Goal: Transaction & Acquisition: Purchase product/service

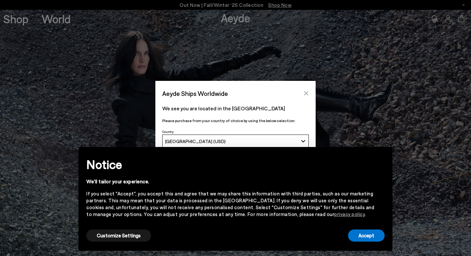
click at [307, 94] on icon "Close" at bounding box center [305, 93] width 5 height 5
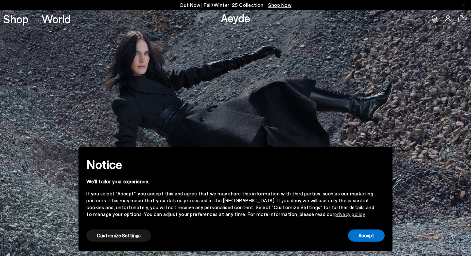
click at [154, 88] on img at bounding box center [235, 133] width 471 height 246
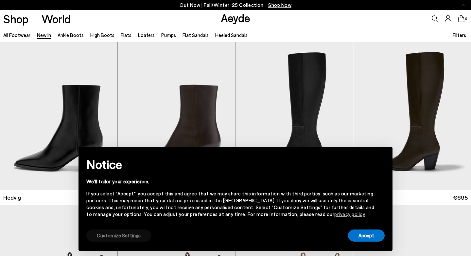
click at [109, 235] on button "Customize Settings" at bounding box center [118, 235] width 65 height 12
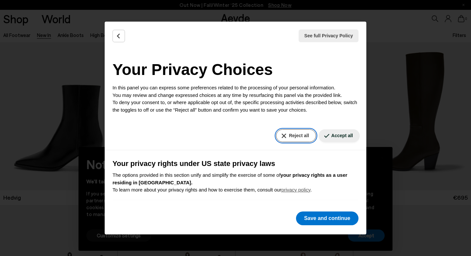
click at [300, 136] on button "Reject all" at bounding box center [296, 135] width 40 height 13
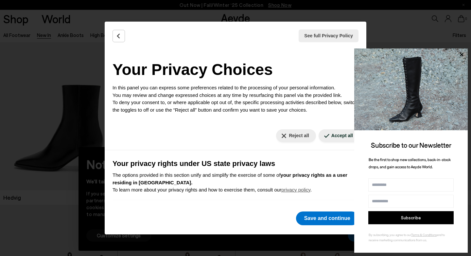
click at [435, 114] on img at bounding box center [410, 89] width 113 height 82
click at [319, 219] on button "Save and continue" at bounding box center [327, 218] width 62 height 14
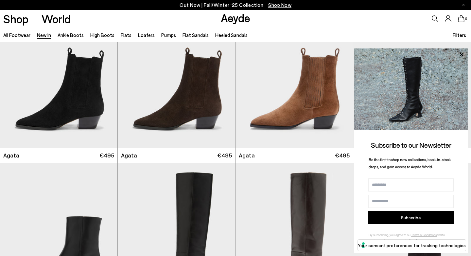
scroll to position [226, 0]
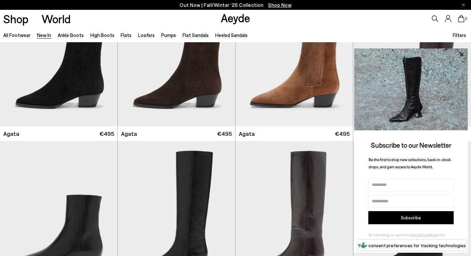
click at [424, 29] on div "All Footwear New In Ankle Boots High Boots Flats Loafers Pumps Flat Sandals Hee…" at bounding box center [235, 34] width 471 height 15
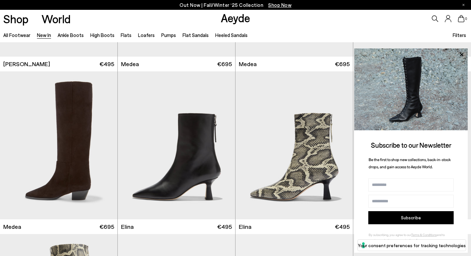
scroll to position [514, 0]
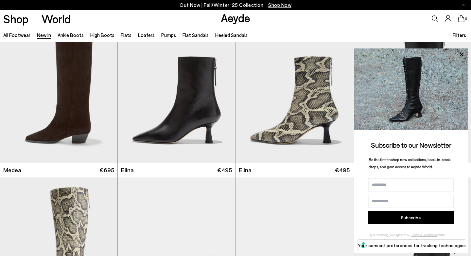
click at [438, 219] on button "Subscribe" at bounding box center [410, 217] width 85 height 13
click at [456, 46] on img "1 / 6" at bounding box center [412, 88] width 118 height 147
click at [461, 54] on icon at bounding box center [460, 54] width 3 height 3
click at [463, 55] on icon at bounding box center [461, 54] width 8 height 8
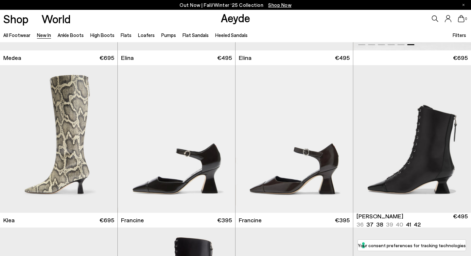
scroll to position [647, 0]
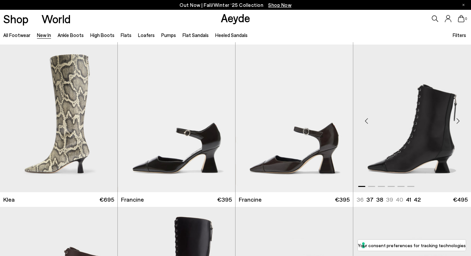
click at [400, 198] on ul "36 37 38 39 40 41" at bounding box center [387, 199] width 62 height 8
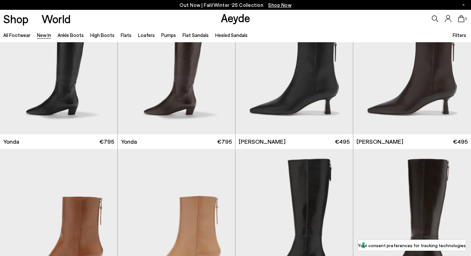
scroll to position [976, 0]
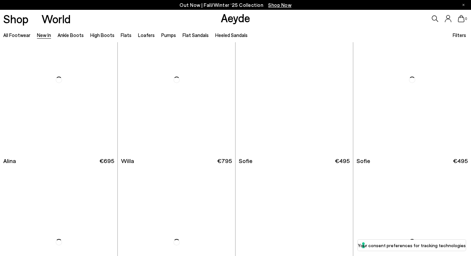
scroll to position [1960, 0]
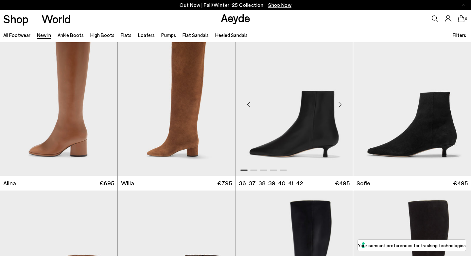
click at [309, 152] on img "1 / 5" at bounding box center [293, 101] width 117 height 147
click at [308, 134] on img "1 / 5" at bounding box center [293, 101] width 117 height 147
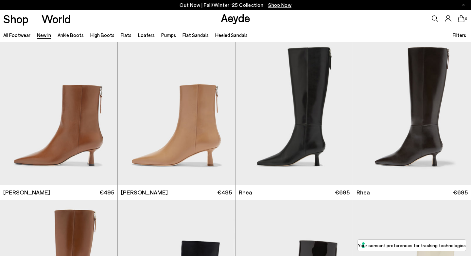
scroll to position [1139, 0]
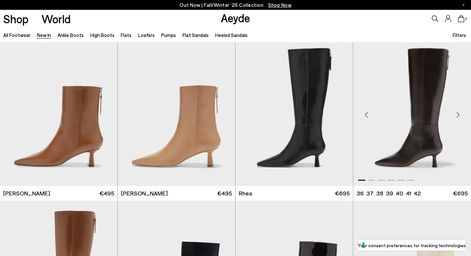
click at [429, 145] on img "1 / 6" at bounding box center [412, 111] width 118 height 147
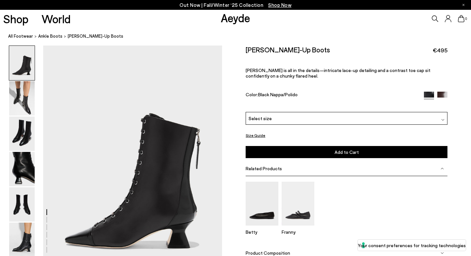
scroll to position [7, 0]
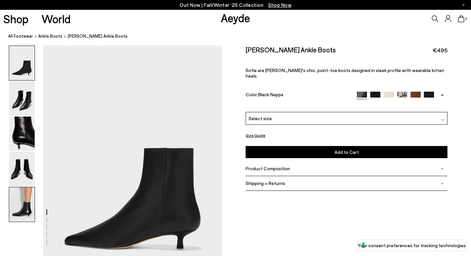
click at [26, 209] on img at bounding box center [21, 204] width 25 height 34
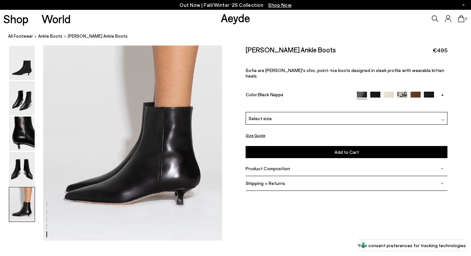
scroll to position [1003, 0]
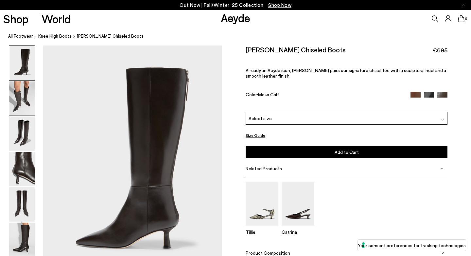
click at [22, 104] on img at bounding box center [21, 98] width 25 height 34
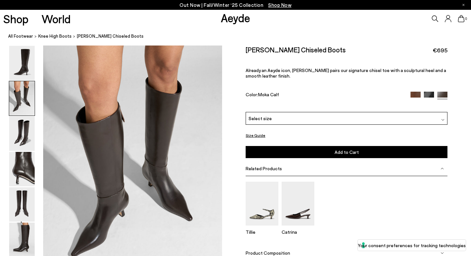
scroll to position [240, 0]
click at [24, 129] on img at bounding box center [21, 133] width 25 height 34
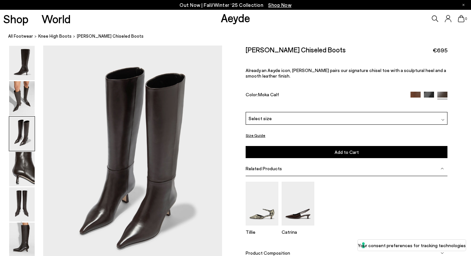
scroll to position [479, 0]
